Goal: Information Seeking & Learning: Find specific fact

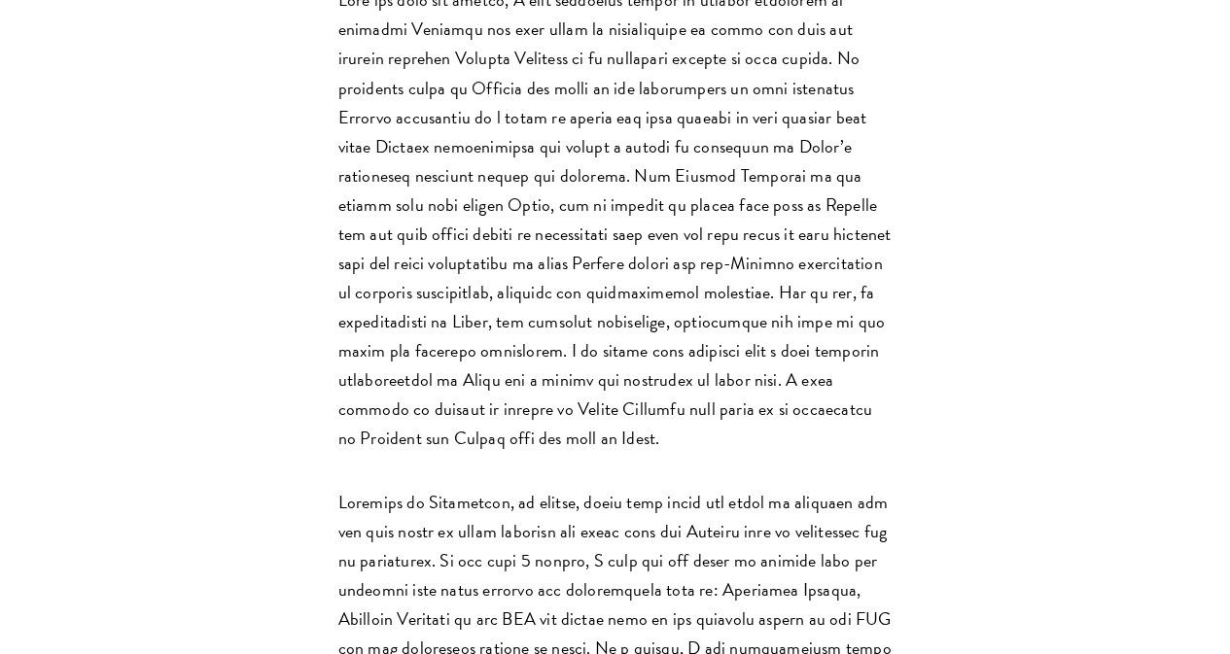
scroll to position [1787, 0]
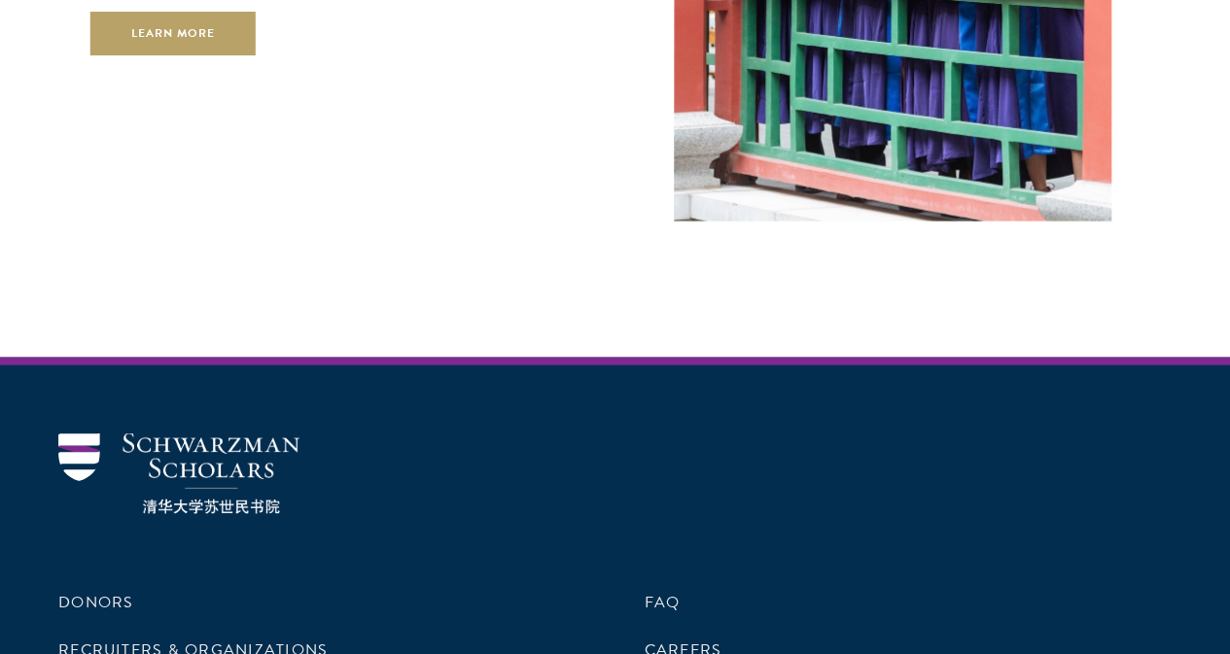
scroll to position [5753, 0]
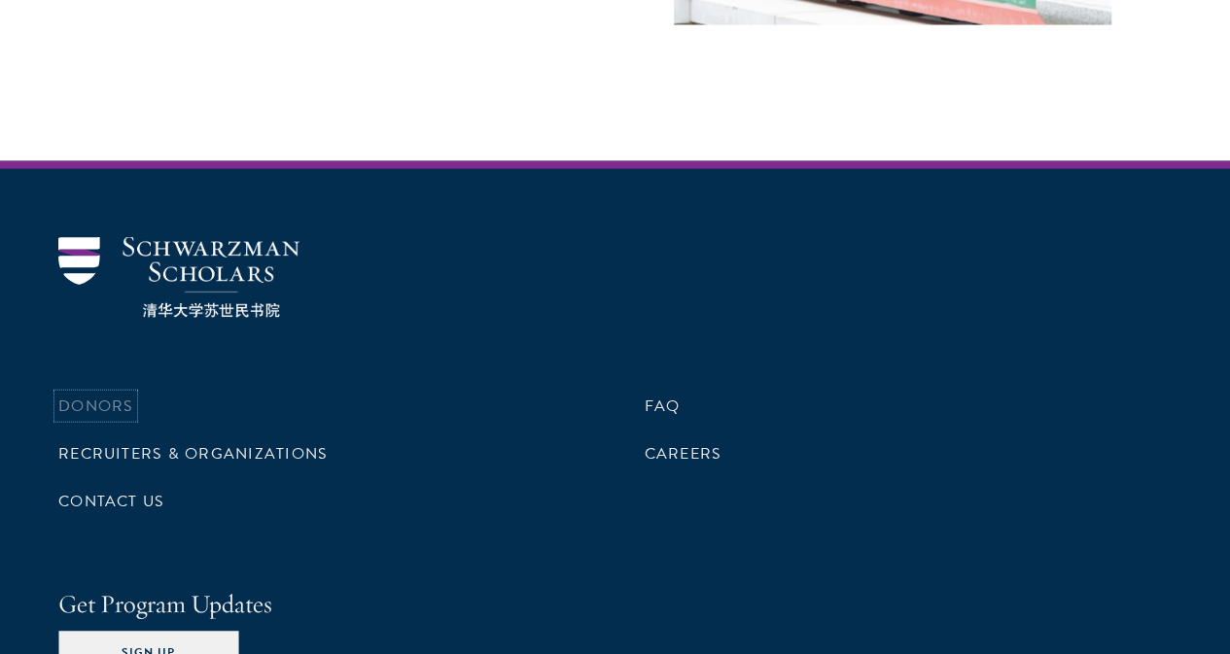
click at [133, 395] on link "Donors" at bounding box center [95, 406] width 75 height 23
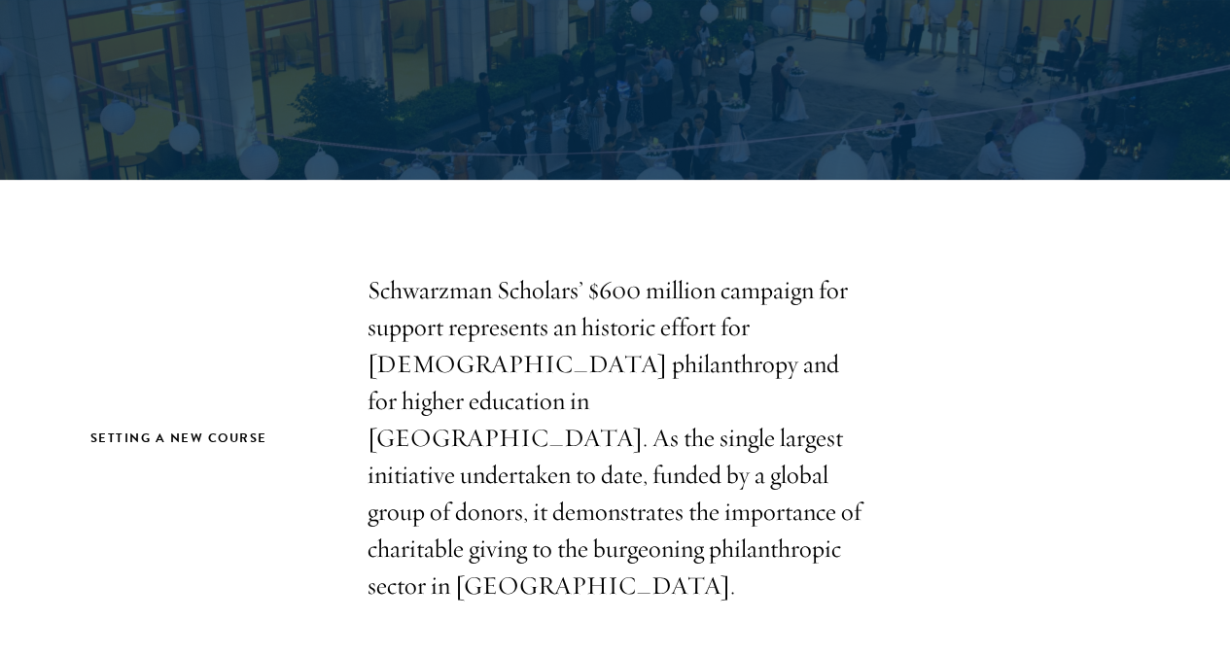
scroll to position [3346, 0]
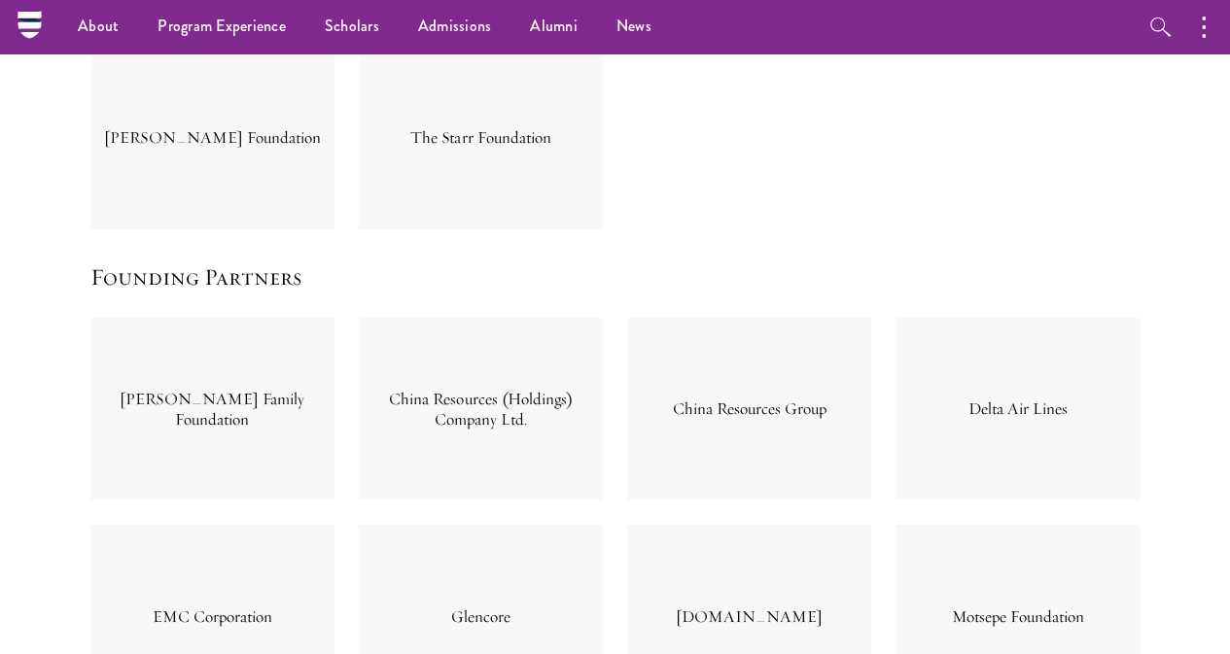
click at [685, 318] on div "China Resources Group" at bounding box center [749, 409] width 244 height 183
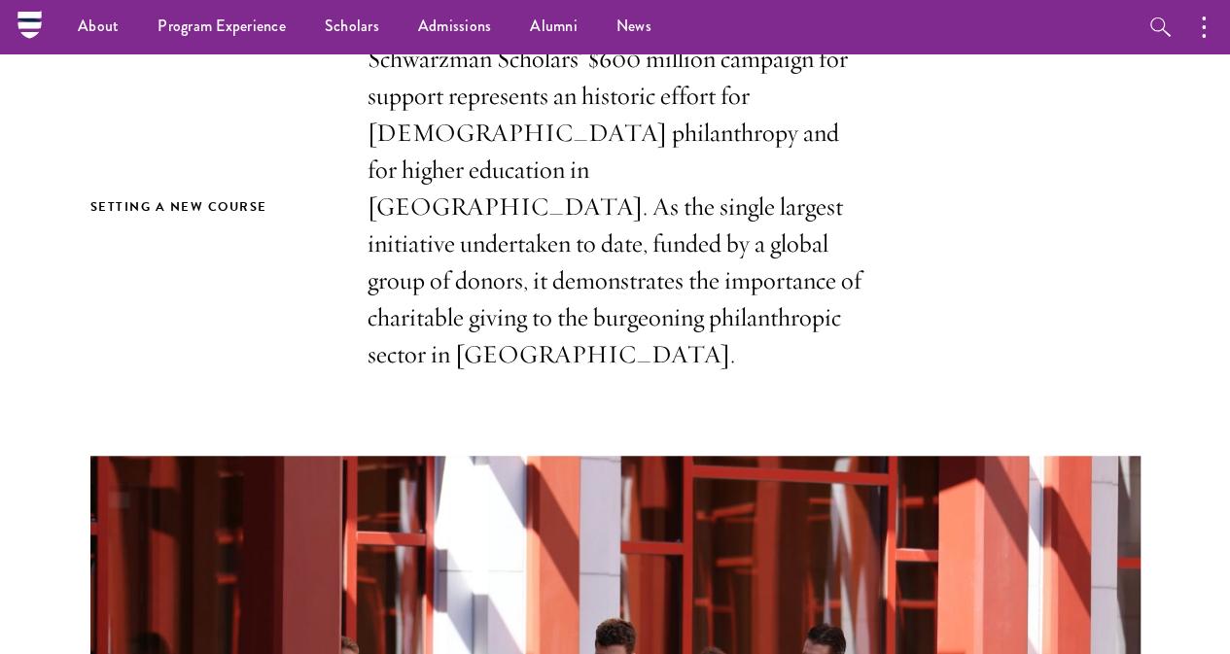
scroll to position [0, 0]
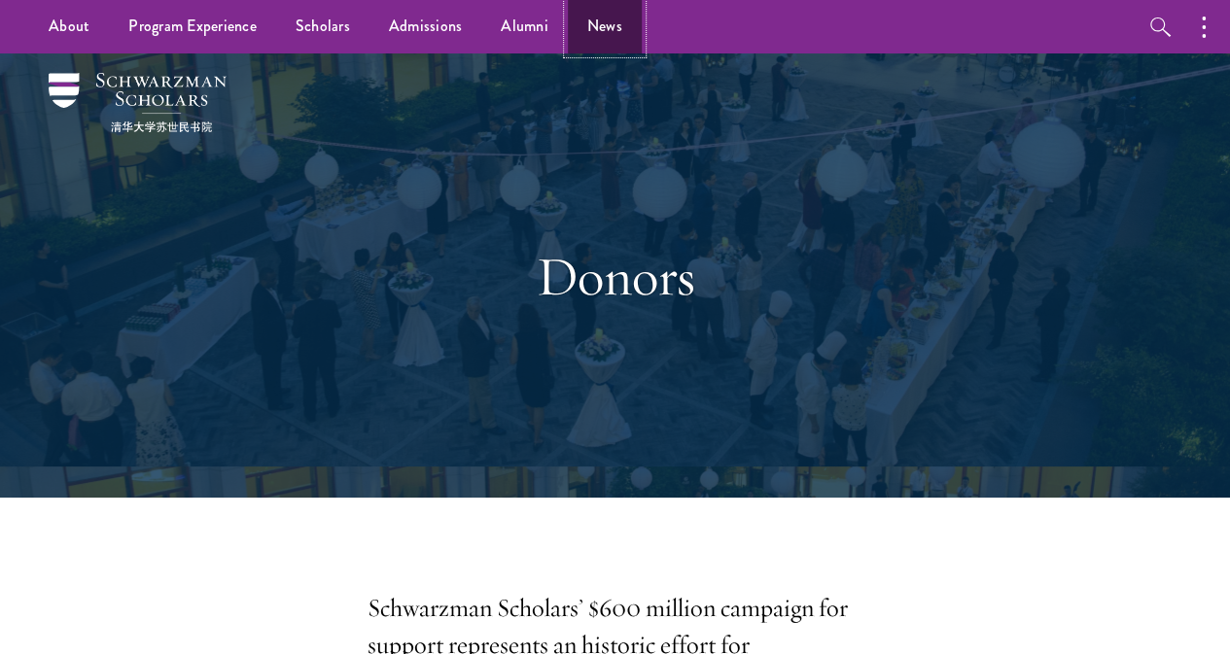
click at [594, 29] on link "News" at bounding box center [605, 26] width 74 height 53
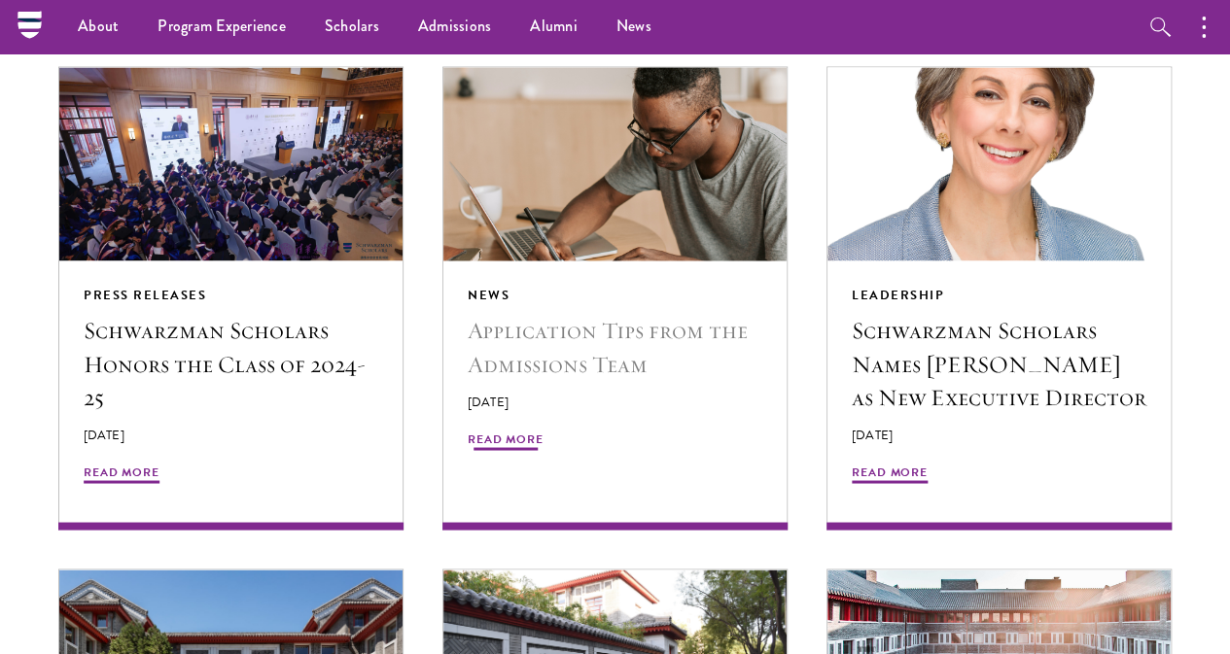
scroll to position [1496, 0]
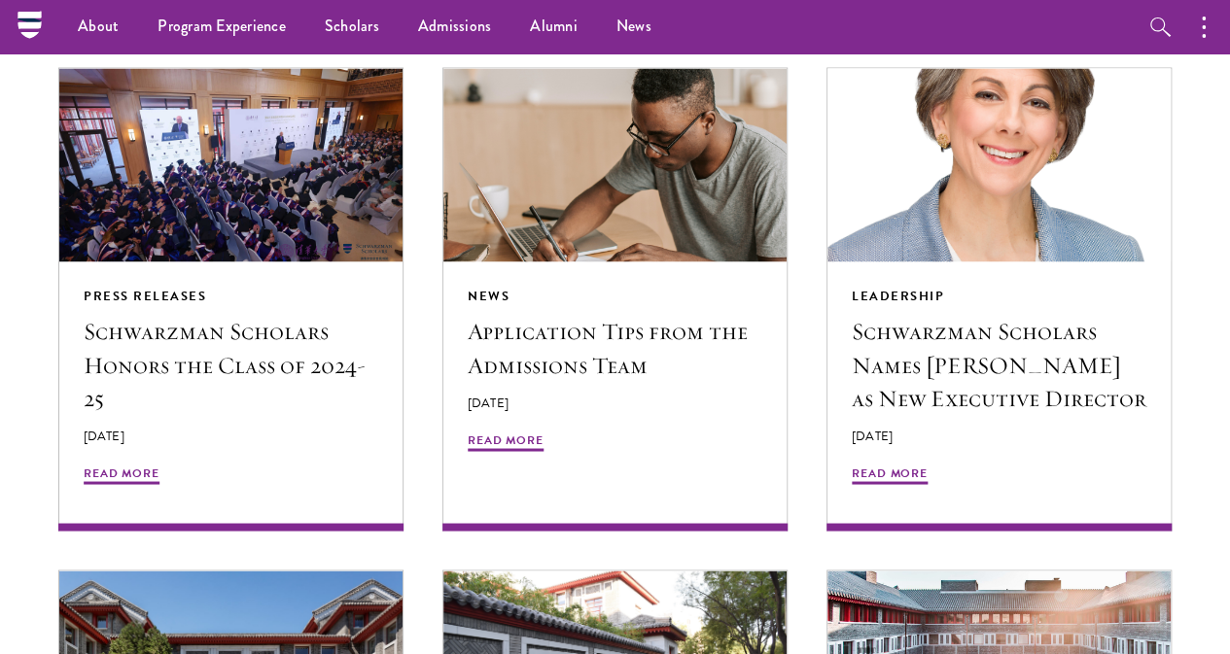
click at [214, 42] on icon "button" at bounding box center [203, 31] width 19 height 19
click at [438, 47] on input "search" at bounding box center [340, 30] width 194 height 34
type input "motsepe"
click at [414, 18] on button "Search" at bounding box center [425, 25] width 23 height 14
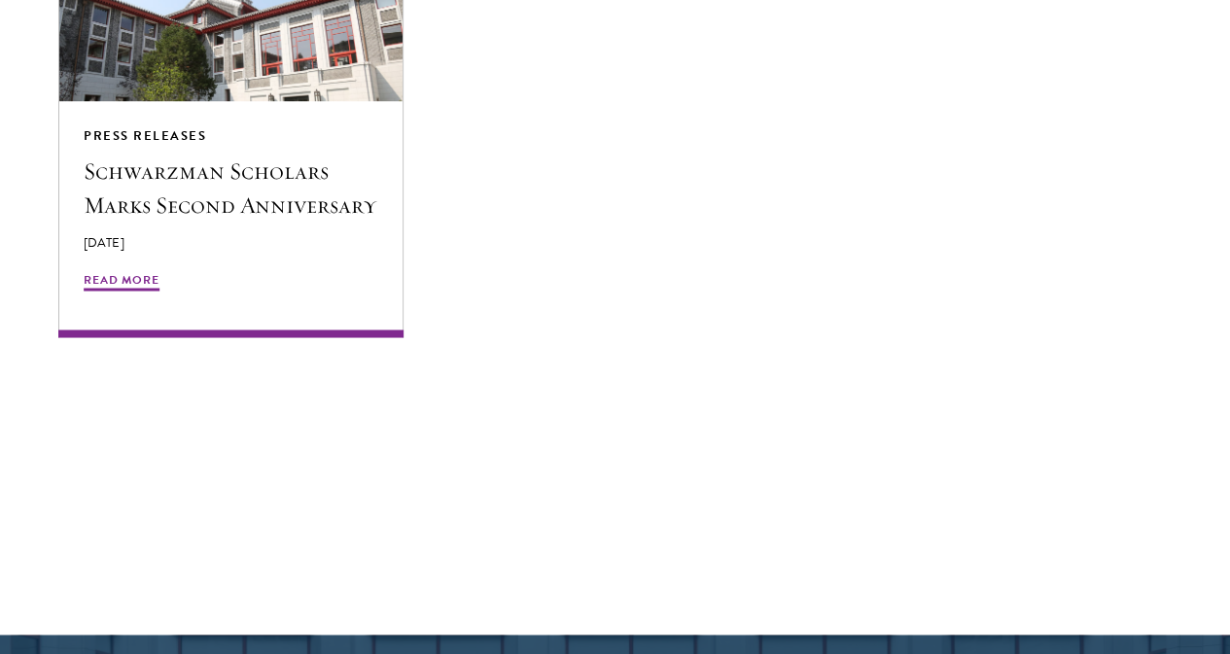
scroll to position [1659, 0]
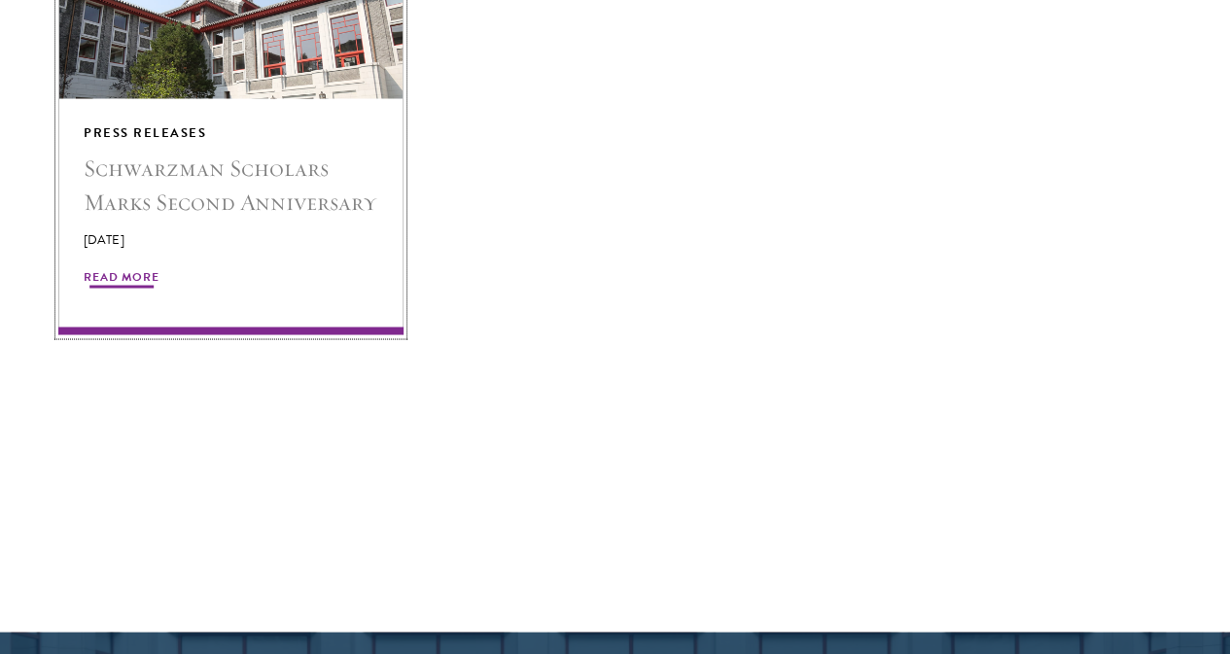
click at [246, 218] on h5 "Schwarzman Scholars Marks Second Anniversary" at bounding box center [231, 185] width 295 height 66
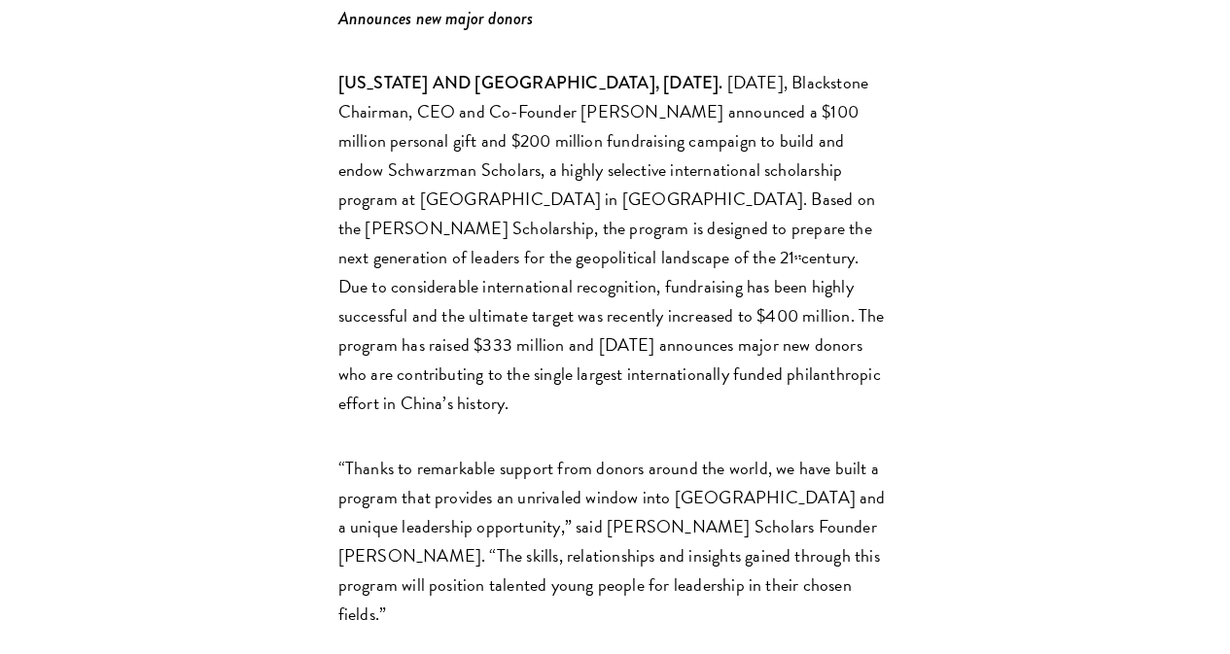
scroll to position [2304, 0]
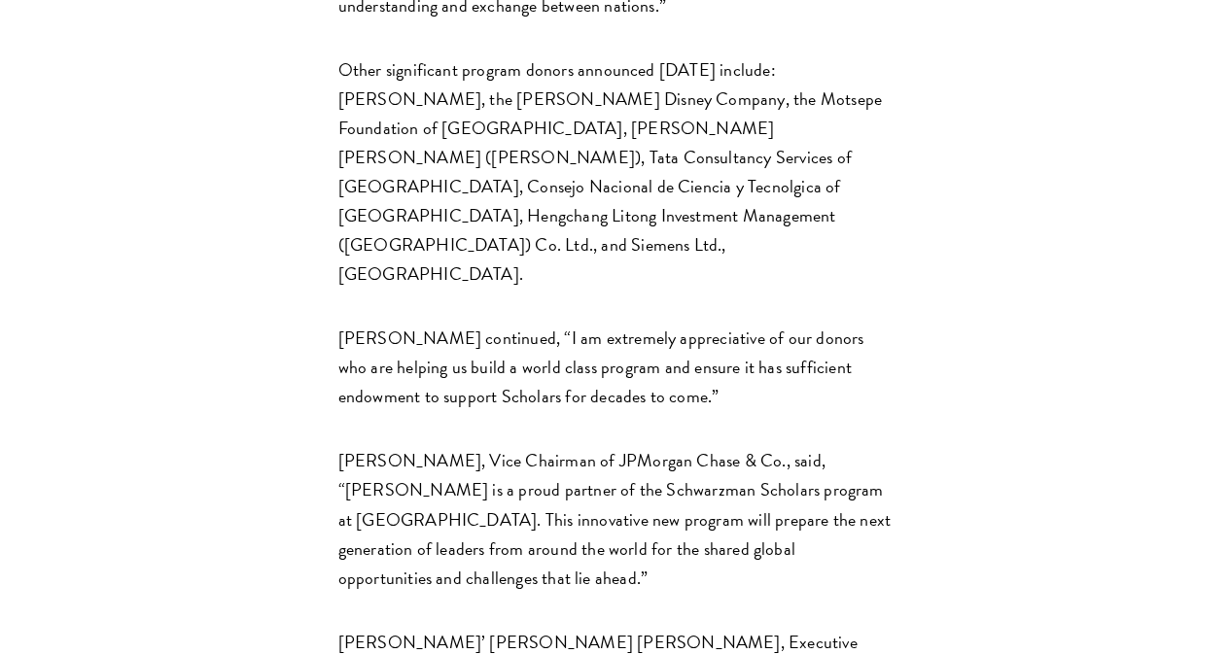
click at [708, 289] on p "Other significant program donors announced [DATE] include: [PERSON_NAME], the […" at bounding box center [615, 171] width 554 height 233
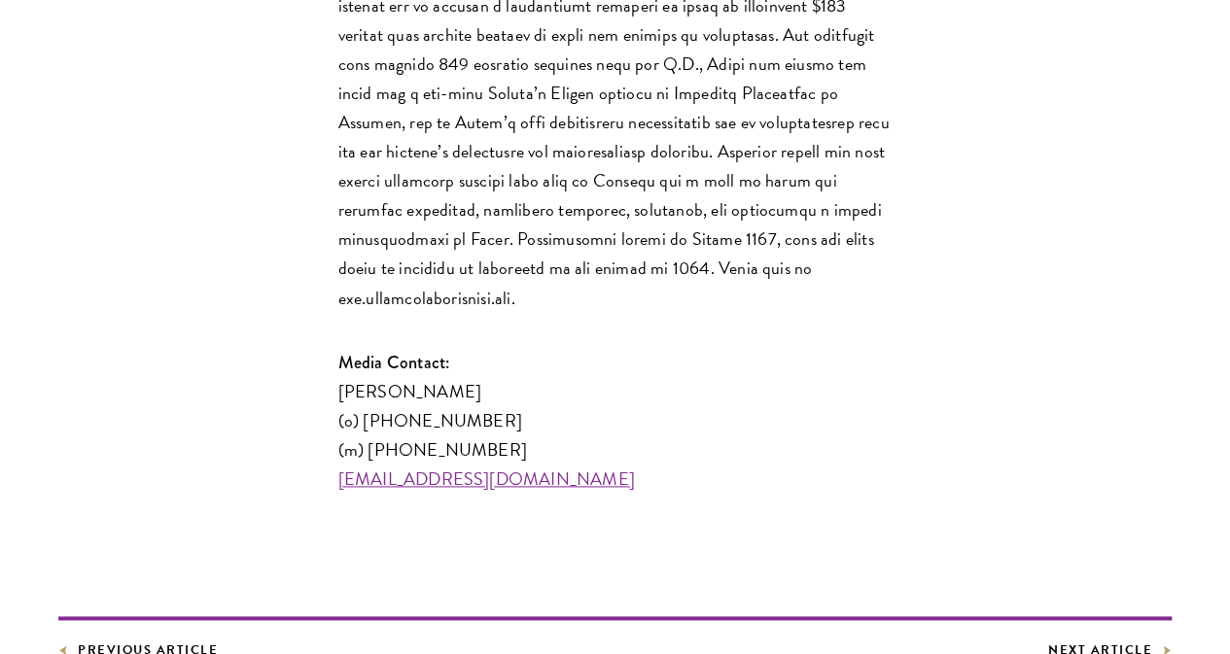
scroll to position [4712, 0]
